Goal: Navigation & Orientation: Find specific page/section

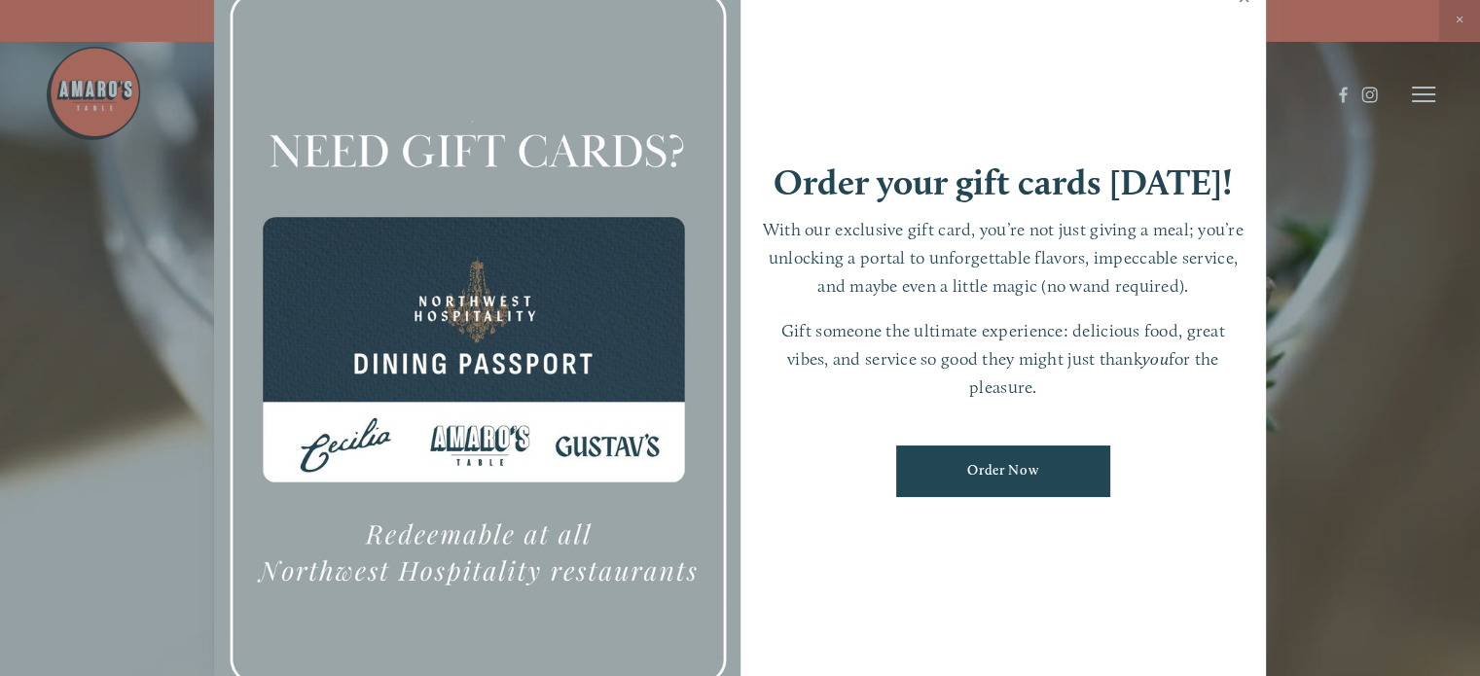
click at [1238, 6] on link "Close" at bounding box center [1244, 0] width 38 height 54
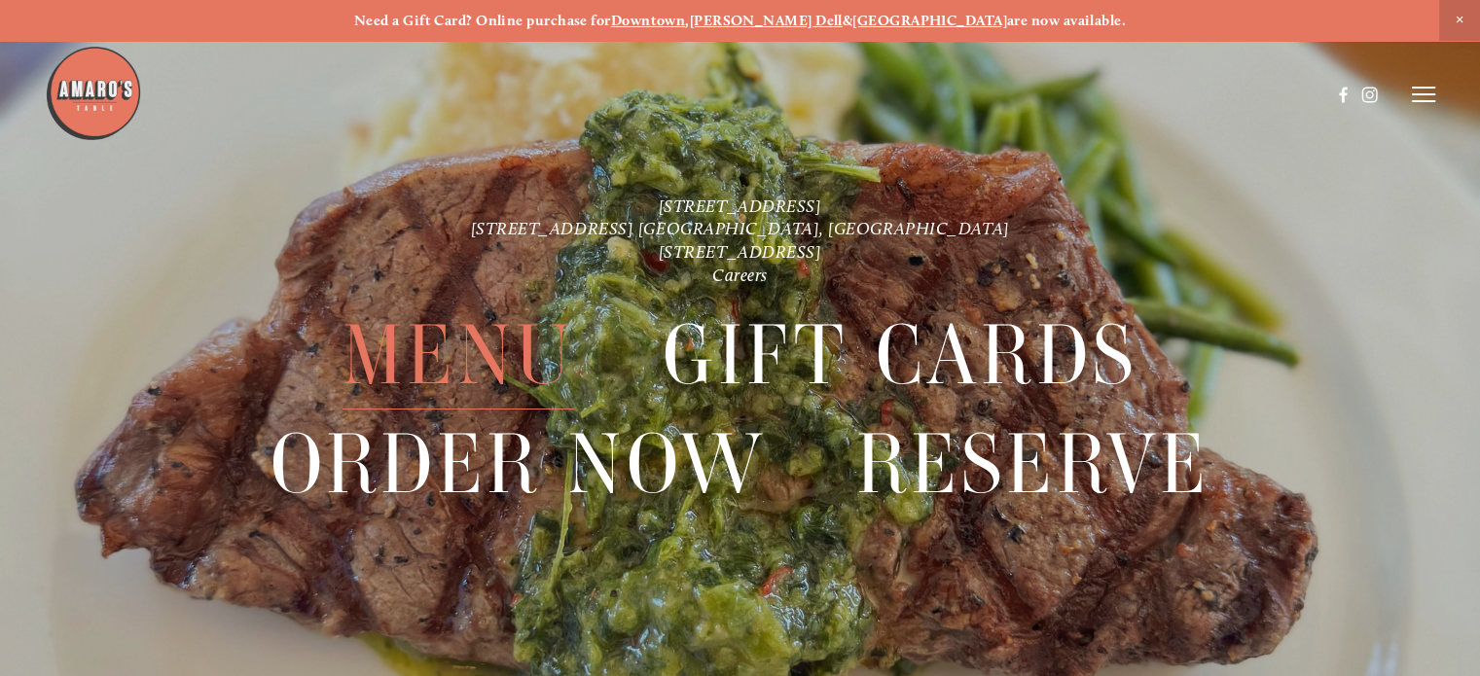
click at [462, 363] on span "Menu" at bounding box center [458, 356] width 232 height 108
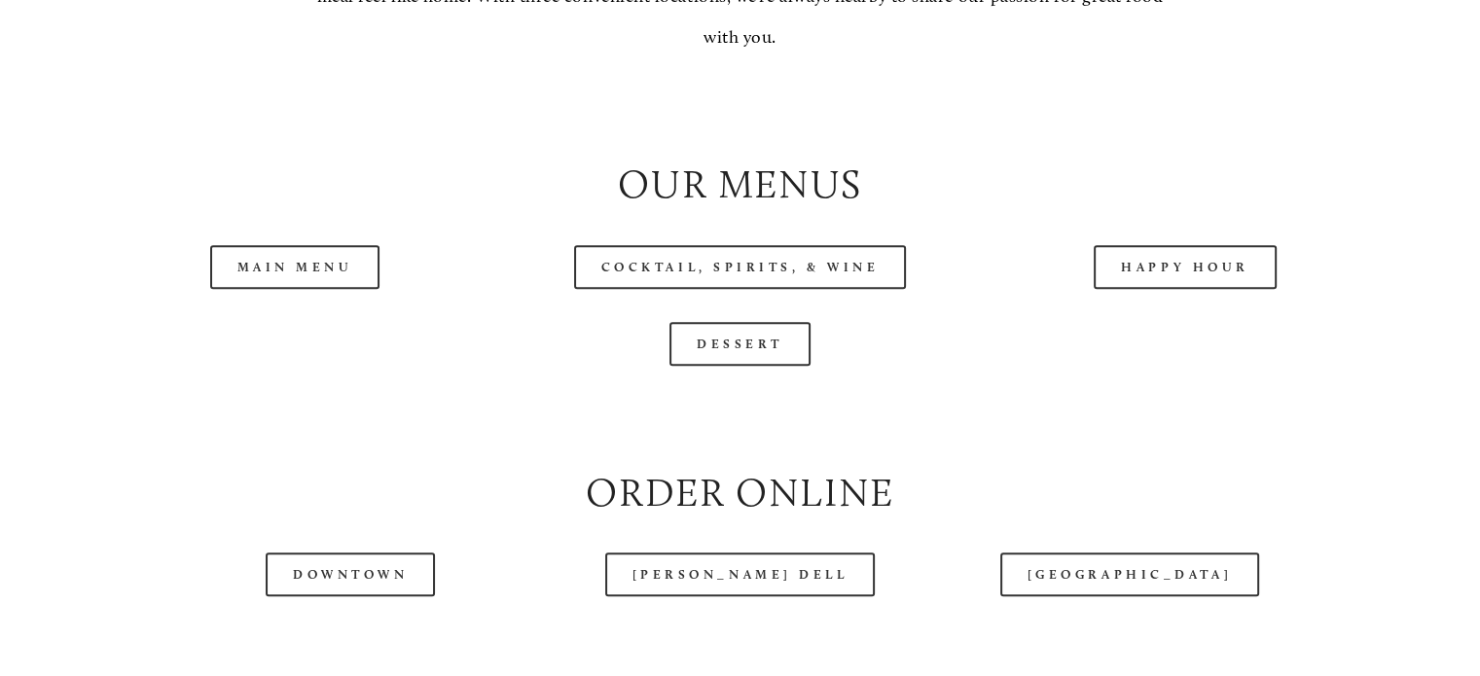
scroll to position [1961, 0]
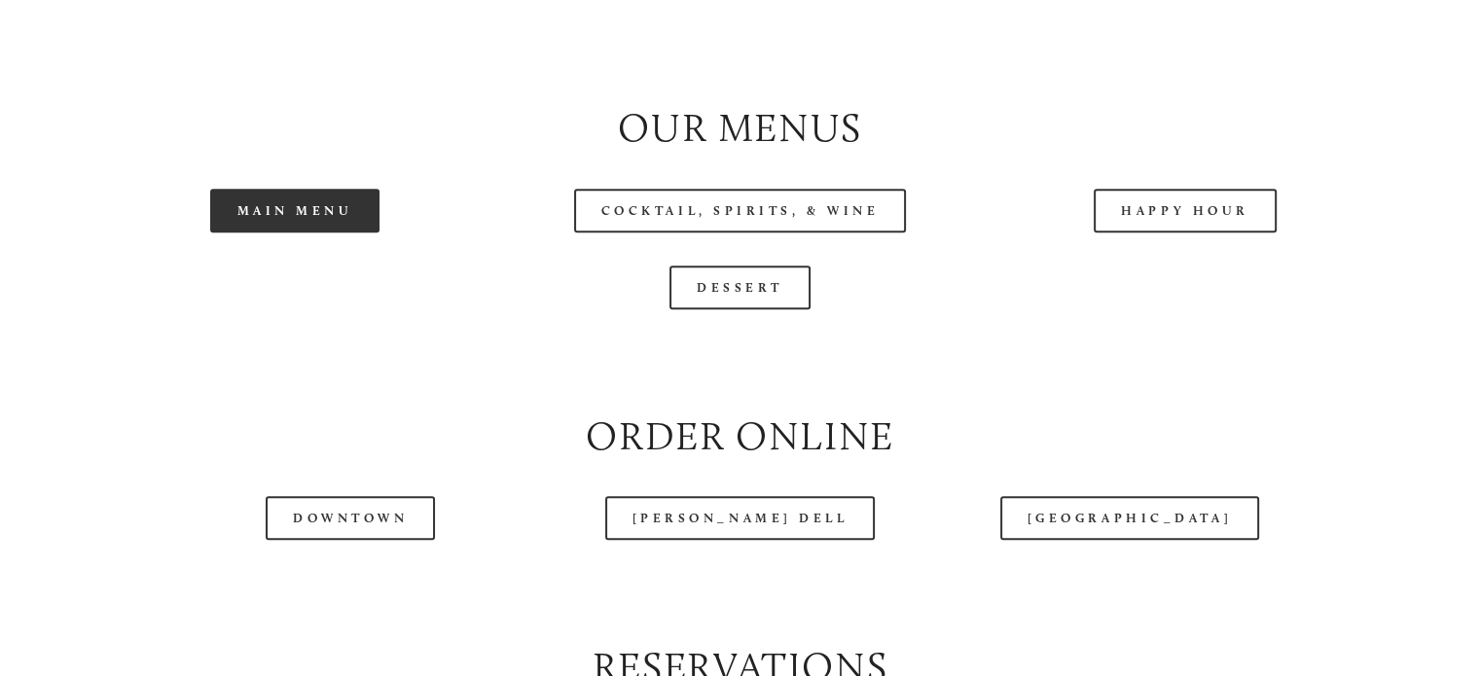
click at [327, 233] on link "Main Menu" at bounding box center [295, 211] width 170 height 44
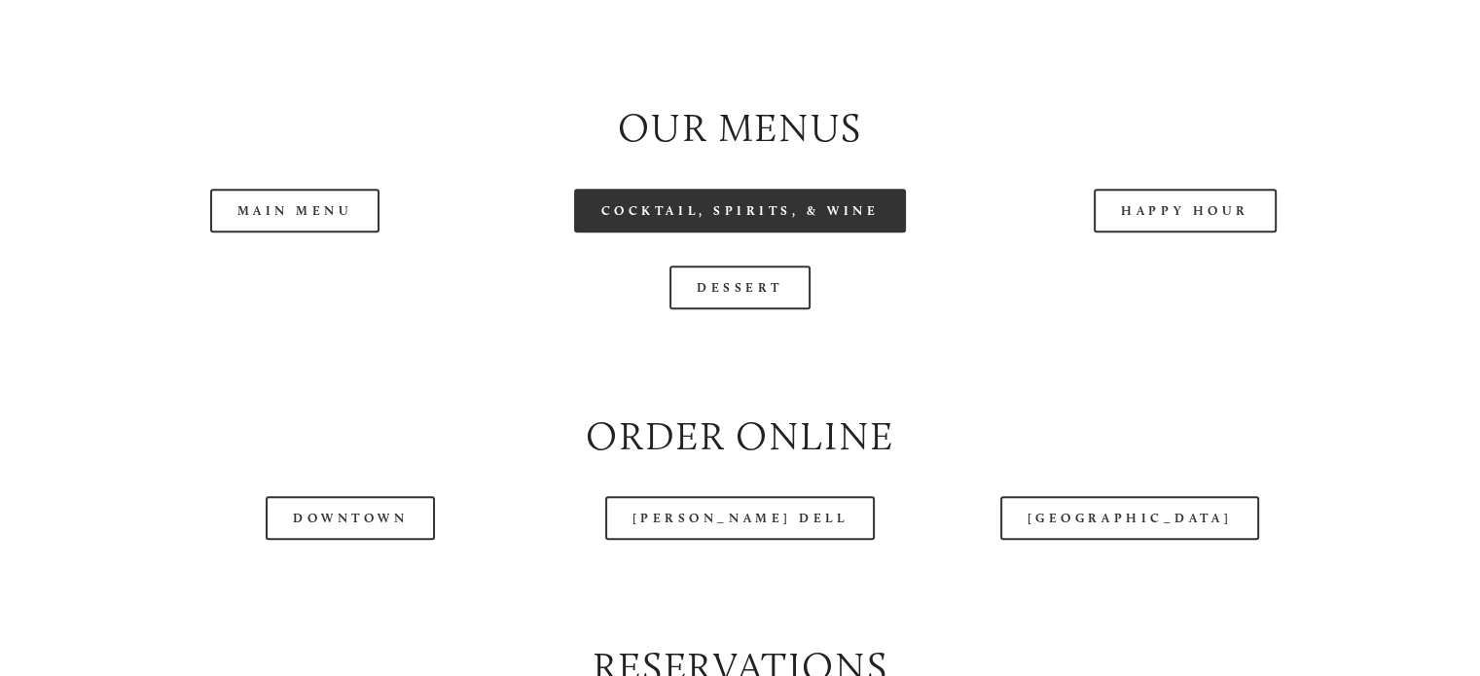
click at [781, 233] on link "Cocktail, Spirits, & Wine" at bounding box center [740, 211] width 333 height 44
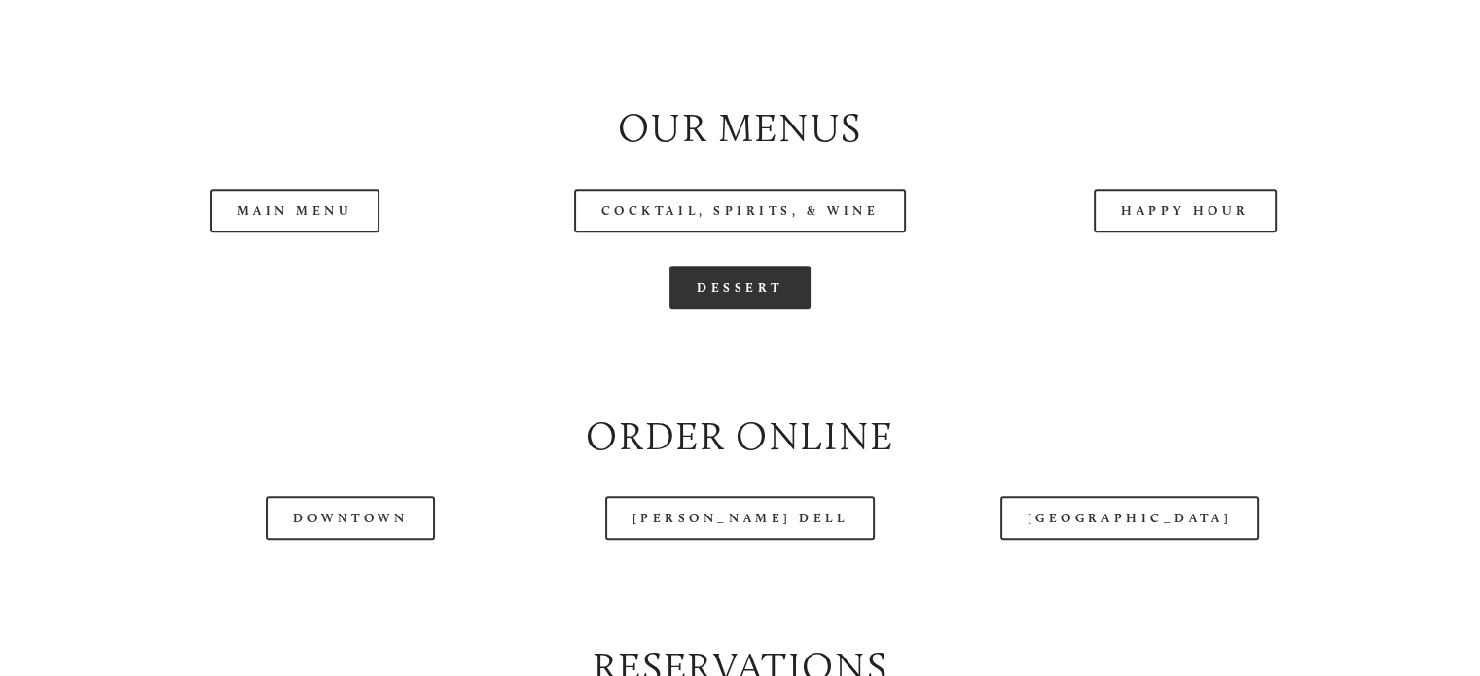
click at [751, 309] on link "Dessert" at bounding box center [739, 288] width 141 height 44
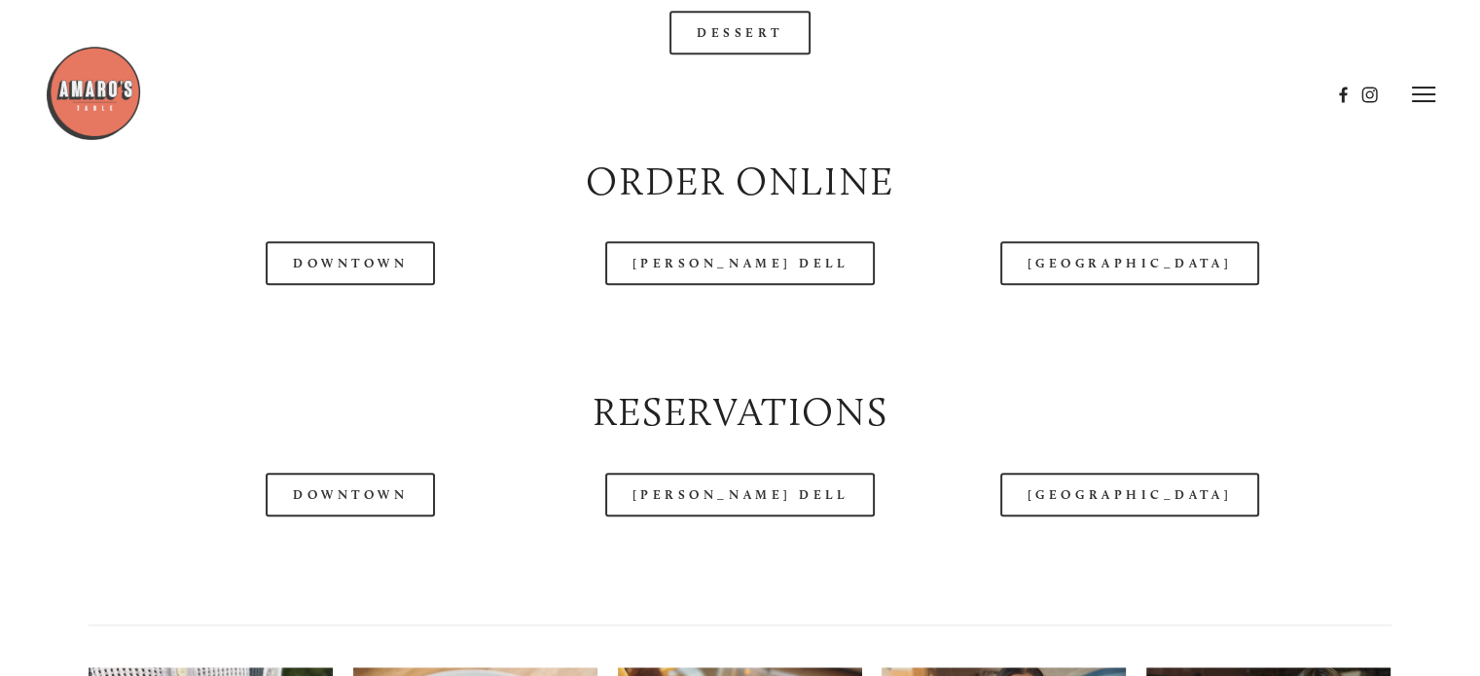
scroll to position [2179, 0]
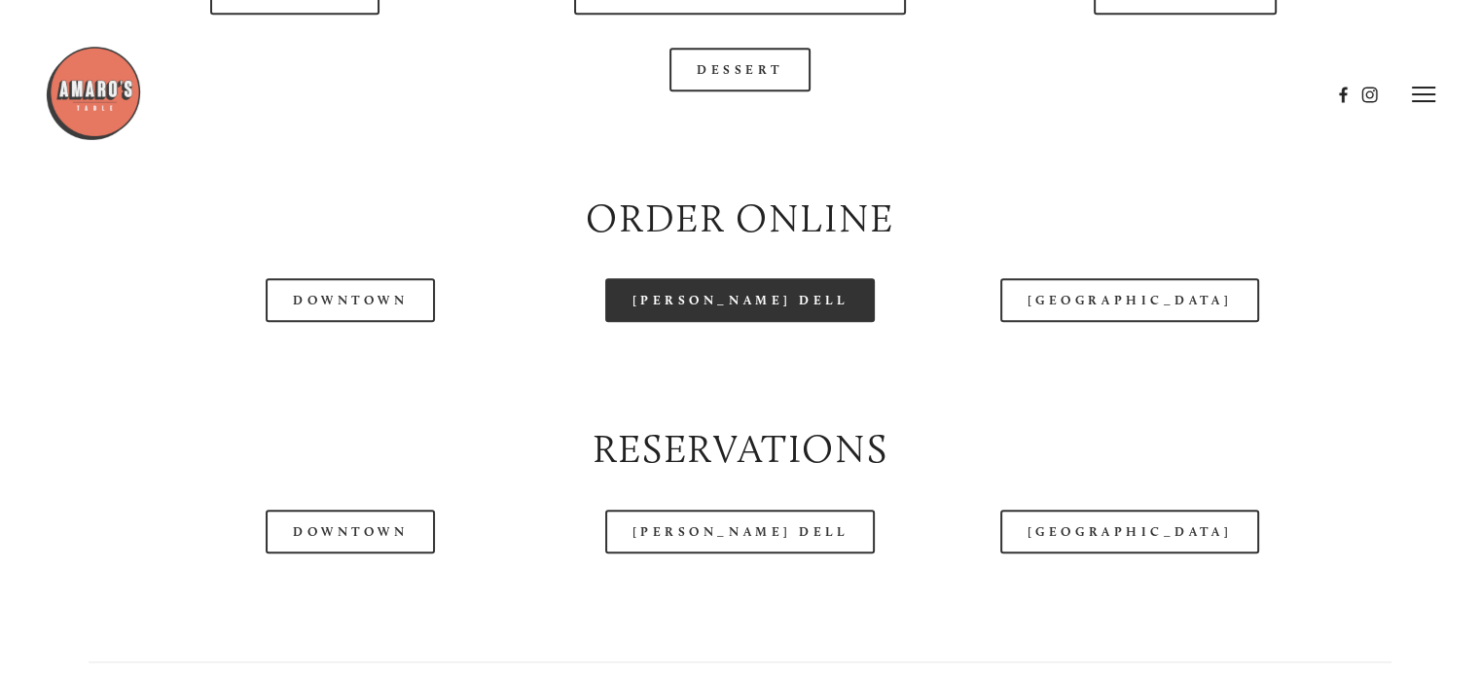
click at [697, 322] on link "[PERSON_NAME] Dell" at bounding box center [740, 300] width 270 height 44
